Goal: Information Seeking & Learning: Check status

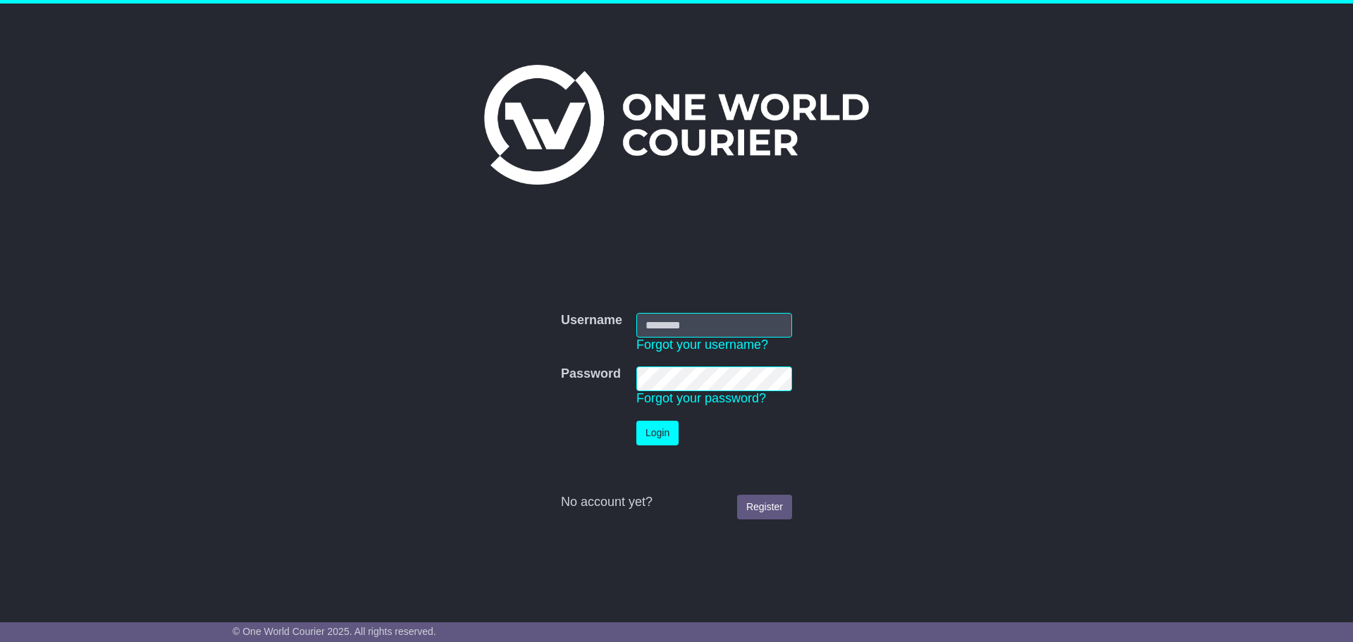
type input "**********"
click at [659, 432] on button "Login" at bounding box center [657, 433] width 42 height 25
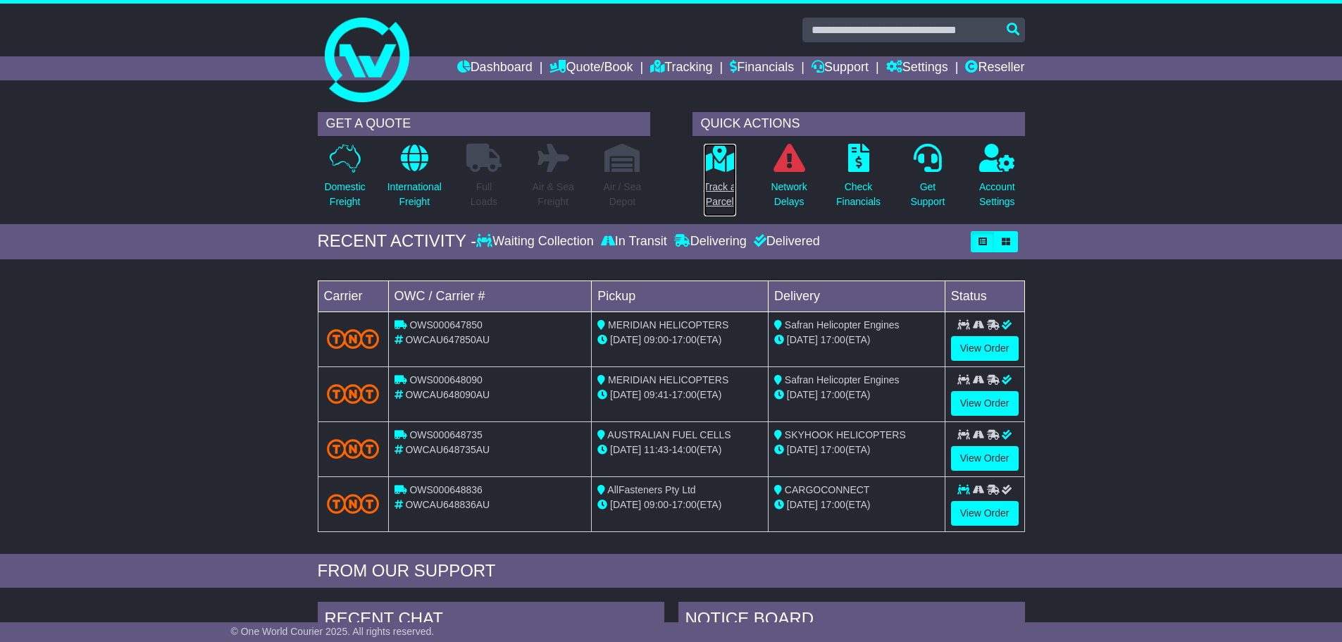
click at [717, 196] on p "Track a Parcel" at bounding box center [720, 195] width 32 height 30
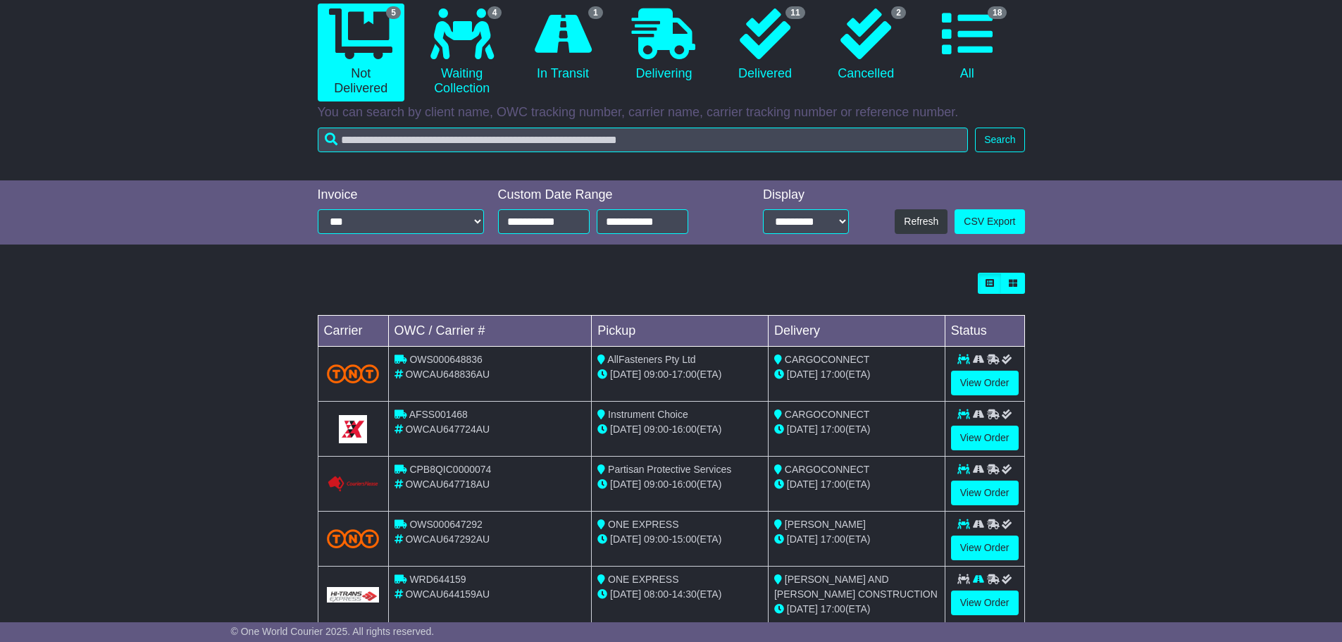
scroll to position [174, 0]
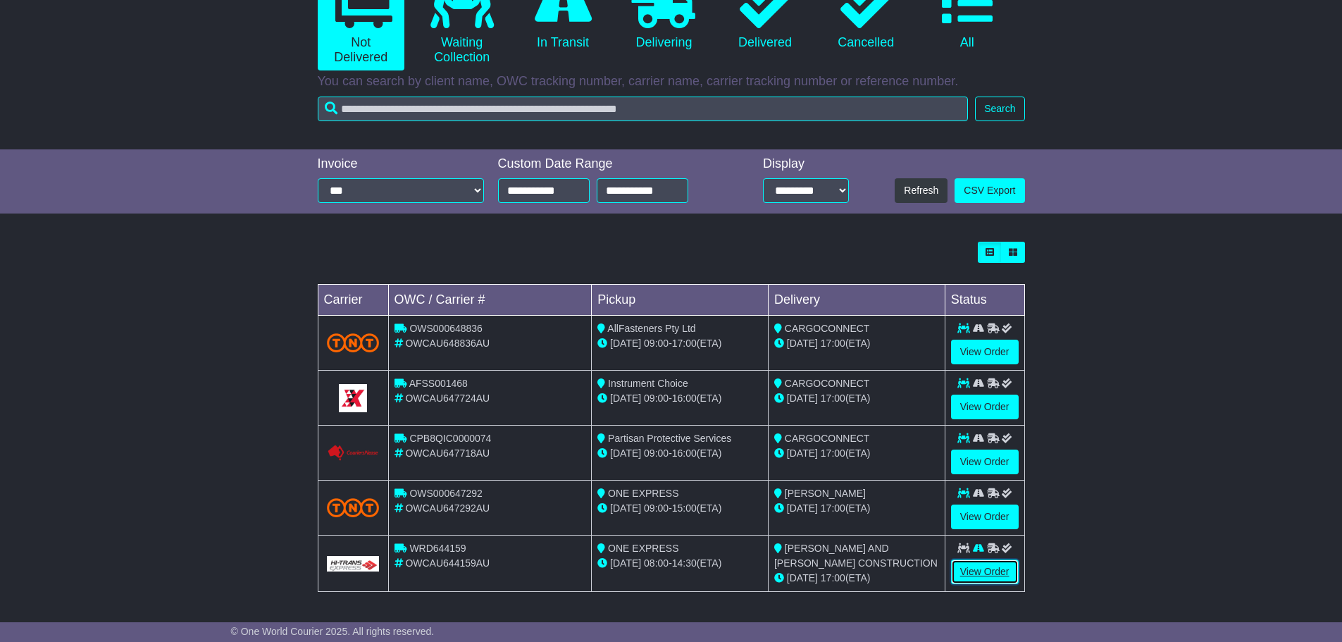
click at [998, 569] on link "View Order" at bounding box center [985, 571] width 68 height 25
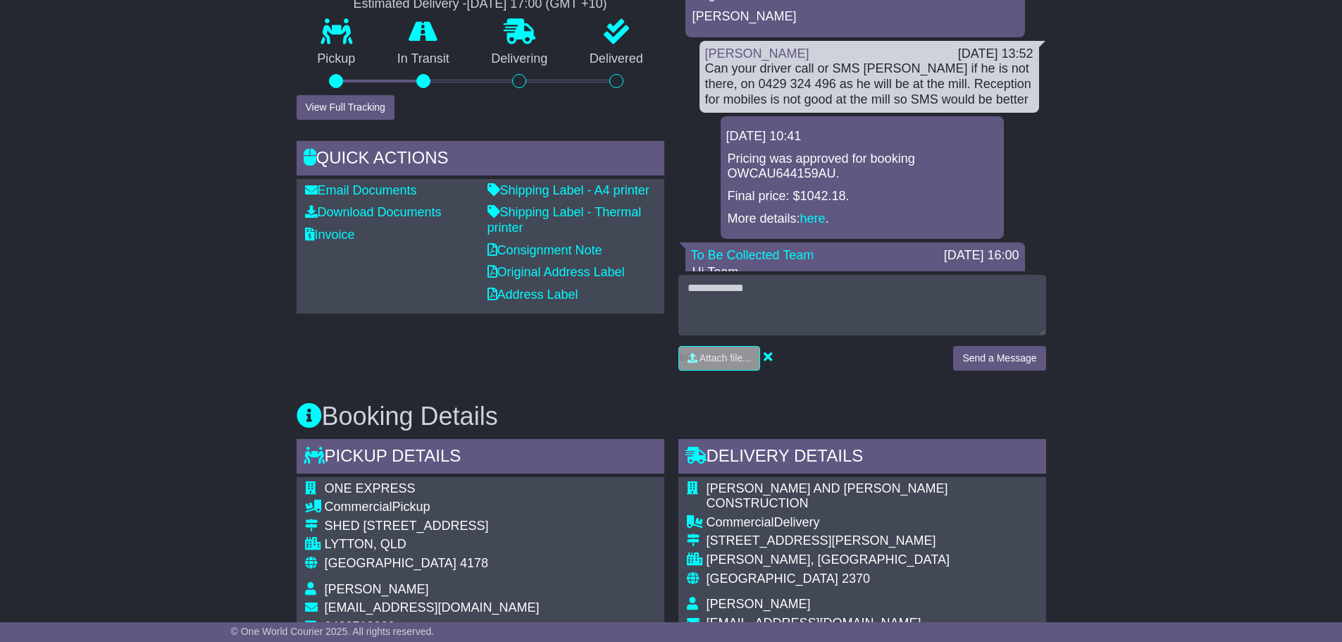
scroll to position [333, 0]
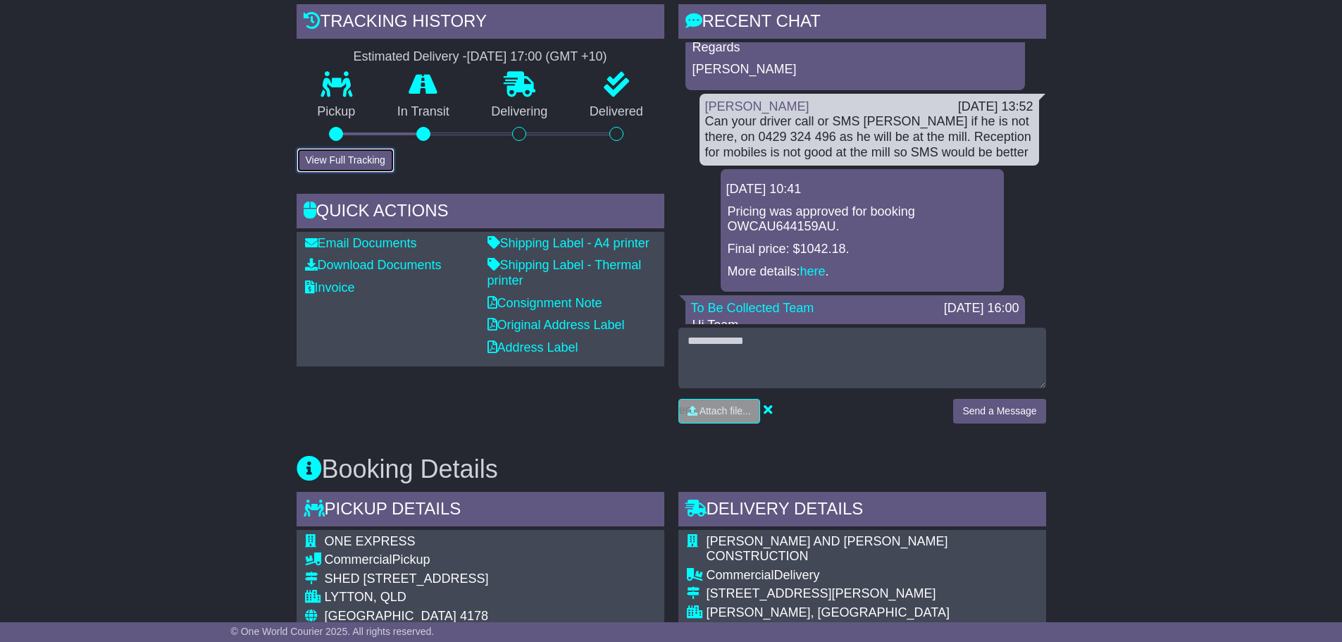
click at [333, 156] on button "View Full Tracking" at bounding box center [346, 160] width 98 height 25
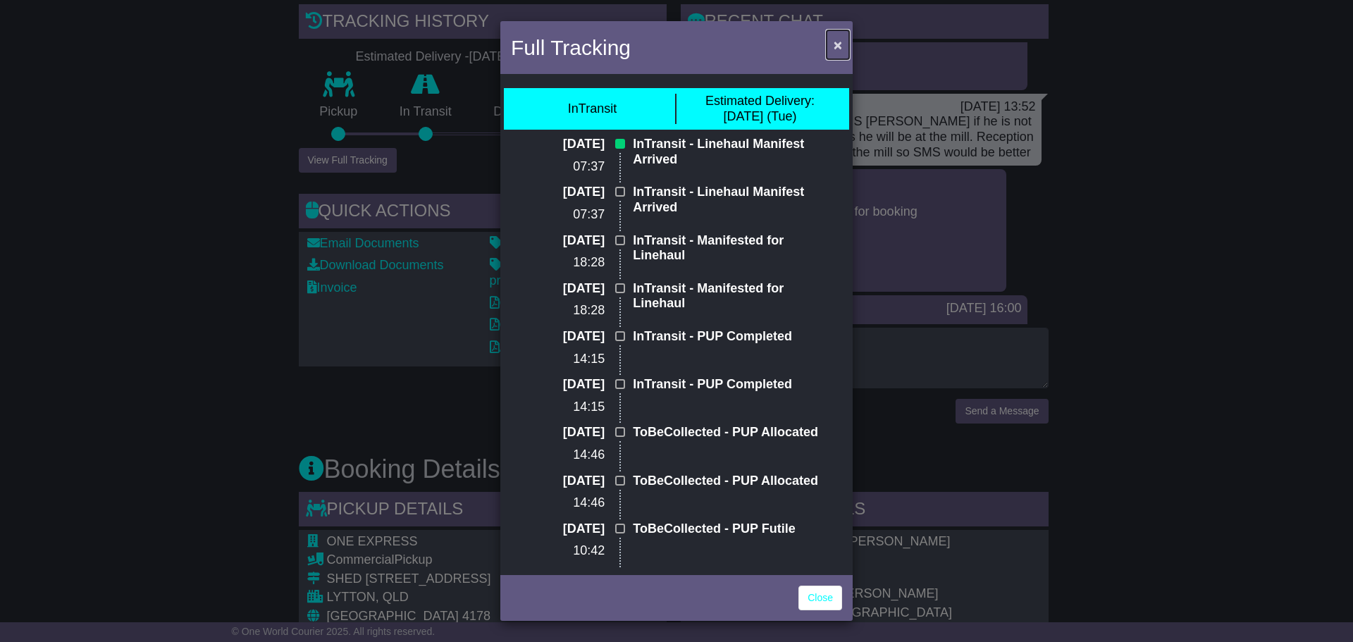
click at [837, 47] on span "×" at bounding box center [837, 45] width 8 height 16
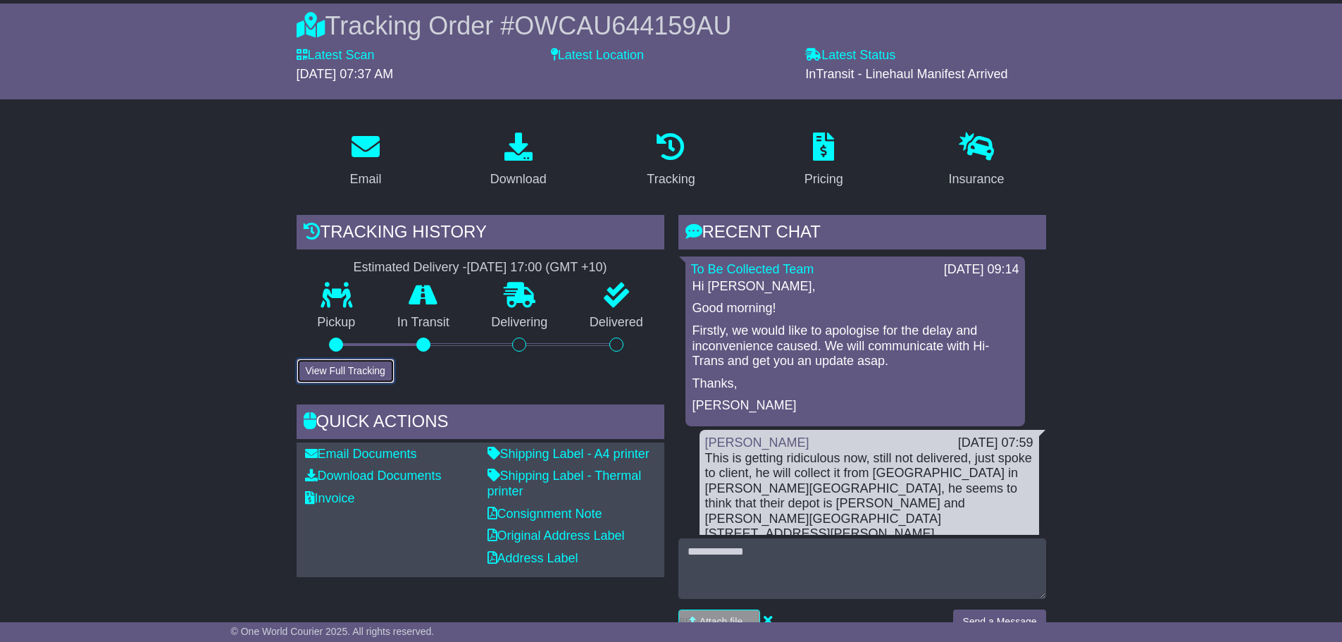
scroll to position [122, 0]
